Goal: Find specific page/section: Find specific page/section

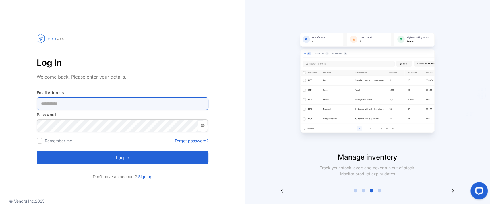
type Address-inputemail "**********"
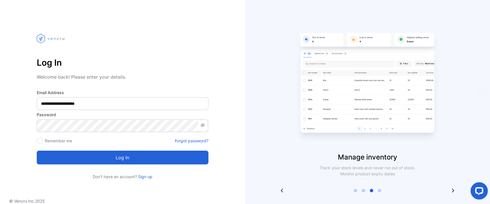
click at [107, 156] on button "Log in" at bounding box center [123, 158] width 172 height 14
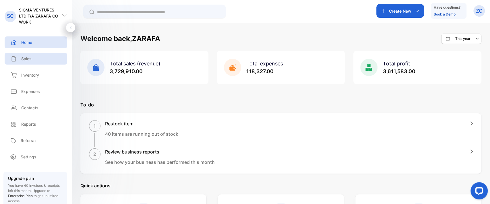
click at [28, 60] on p "Sales" at bounding box center [26, 59] width 10 height 6
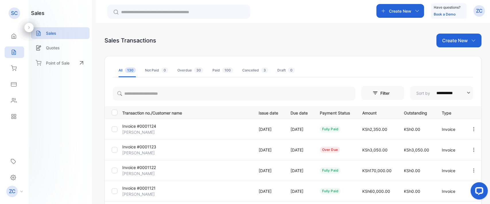
scroll to position [172, 0]
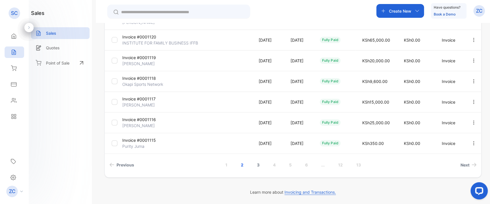
click at [258, 165] on link "3" at bounding box center [258, 165] width 16 height 11
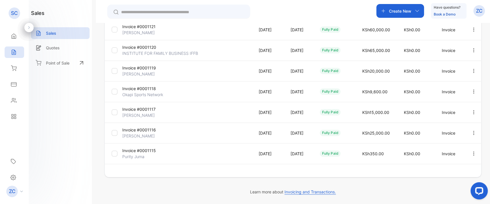
scroll to position [161, 0]
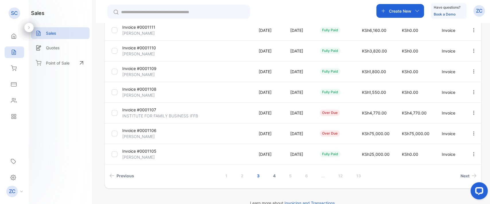
click at [273, 175] on link "4" at bounding box center [274, 176] width 16 height 11
click at [290, 174] on link "5" at bounding box center [290, 176] width 16 height 11
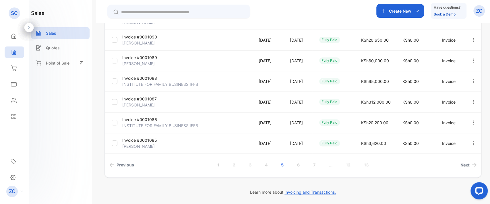
scroll to position [0, 0]
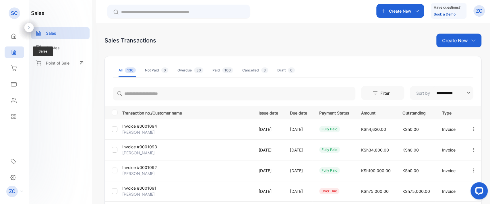
click at [15, 49] on icon at bounding box center [14, 52] width 6 height 6
